Goal: Task Accomplishment & Management: Use online tool/utility

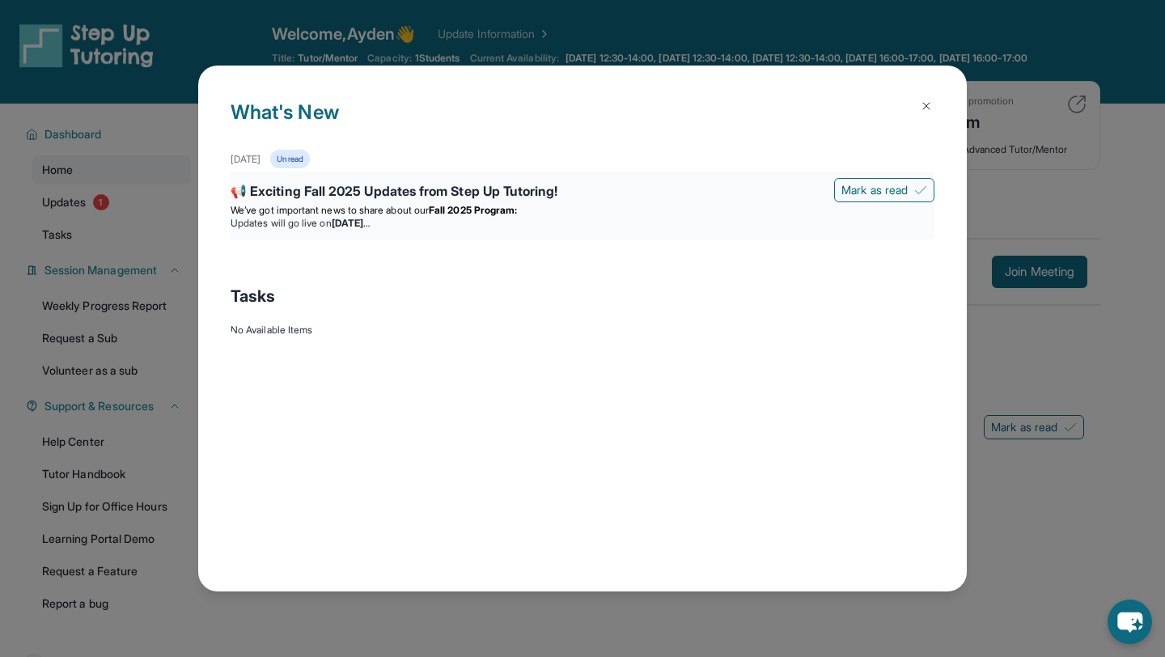
click at [485, 210] on strong "Fall 2025 Program:" at bounding box center [473, 210] width 88 height 12
click at [508, 205] on strong "Fall 2025 Program:" at bounding box center [473, 210] width 88 height 12
click at [460, 184] on div "📢 Exciting Fall 2025 Updates from Step Up Tutoring!" at bounding box center [583, 192] width 704 height 23
click at [433, 189] on div "📢 Exciting Fall 2025 Updates from Step Up Tutoring!" at bounding box center [583, 192] width 704 height 23
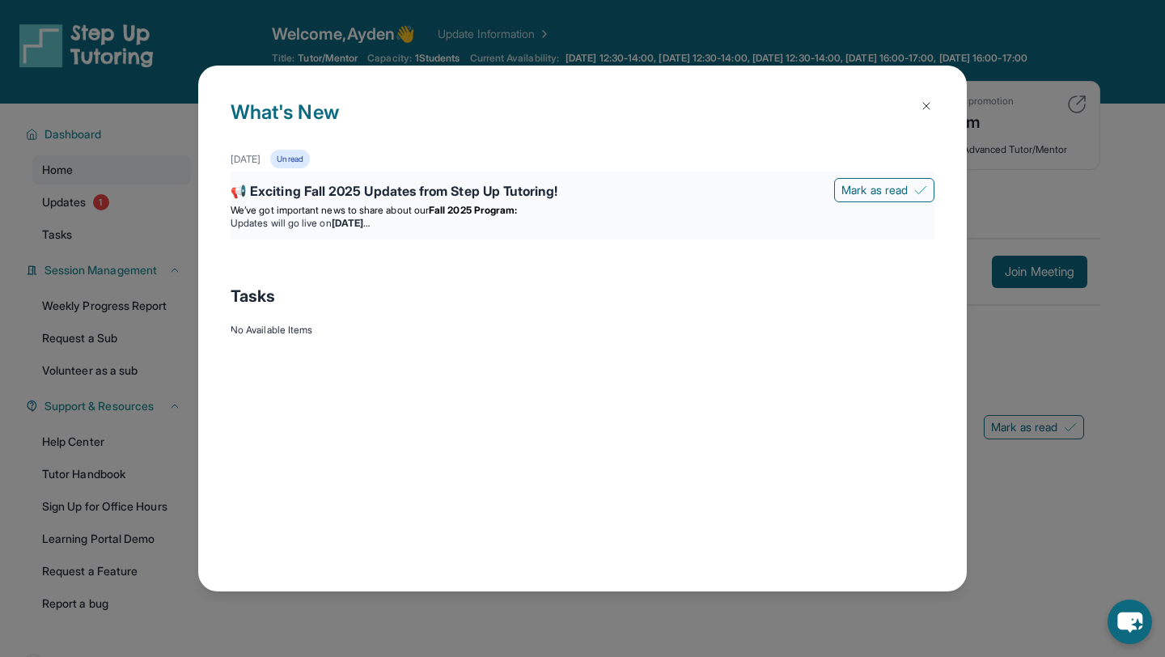
click at [433, 189] on div "📢 Exciting Fall 2025 Updates from Step Up Tutoring!" at bounding box center [583, 192] width 704 height 23
click at [878, 193] on span "Mark as read" at bounding box center [874, 190] width 66 height 16
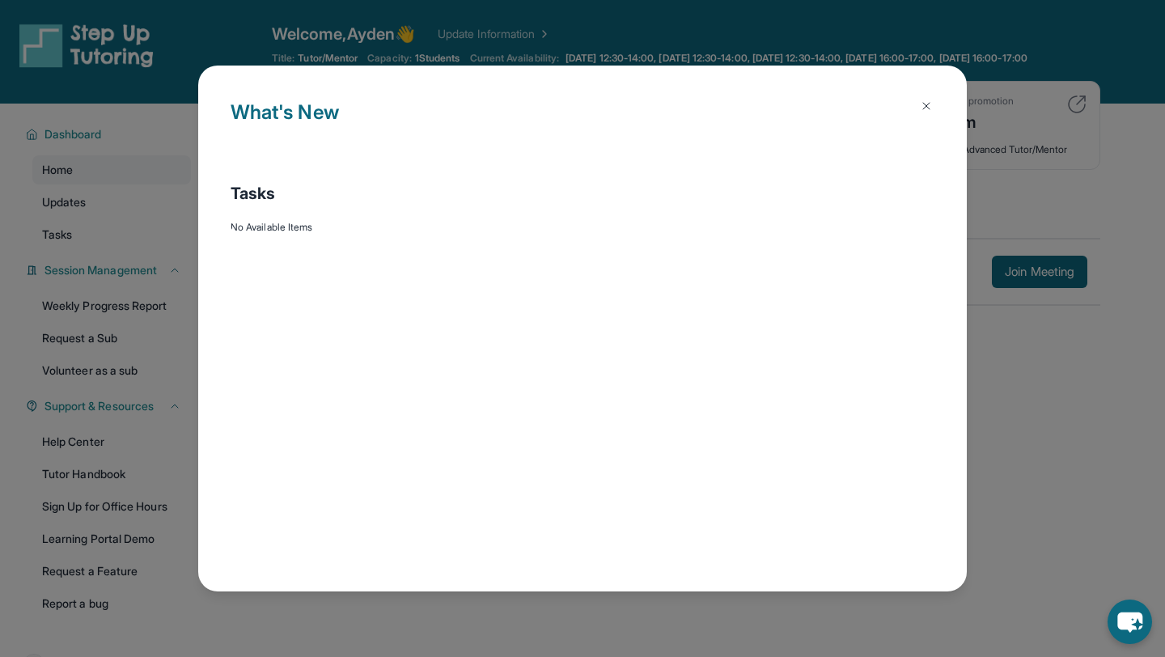
click at [921, 98] on button at bounding box center [926, 106] width 32 height 32
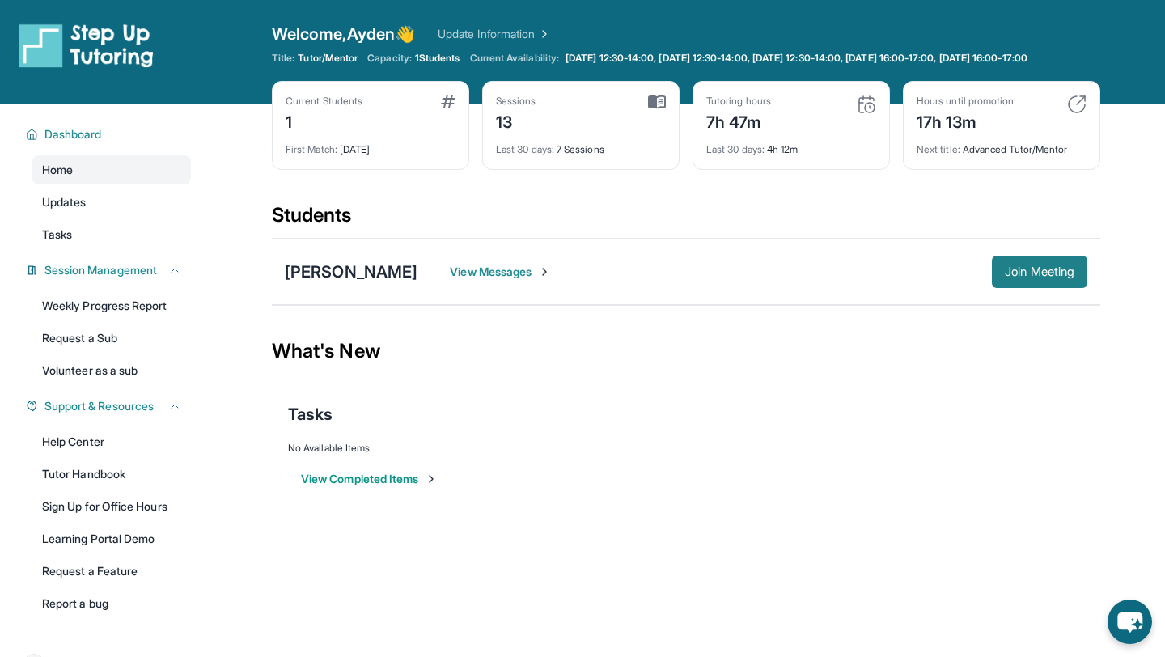
click at [1023, 288] on button "Join Meeting" at bounding box center [1039, 272] width 95 height 32
